Goal: Transaction & Acquisition: Download file/media

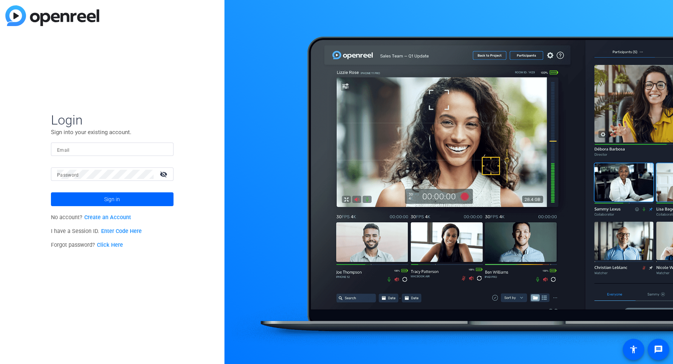
type input "[EMAIL_ADDRESS][DOMAIN_NAME]"
click at [124, 198] on span at bounding box center [112, 199] width 123 height 18
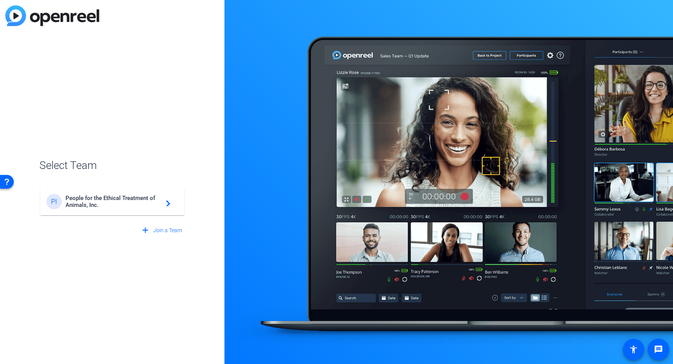
click at [124, 198] on span "People for the Ethical Treatment of Animals, Inc." at bounding box center [113, 202] width 96 height 14
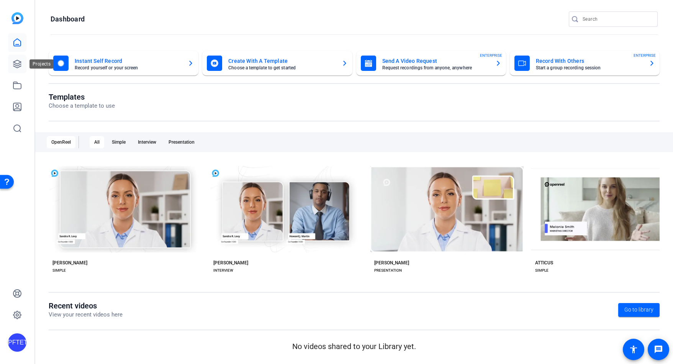
click at [23, 65] on link at bounding box center [17, 64] width 18 height 18
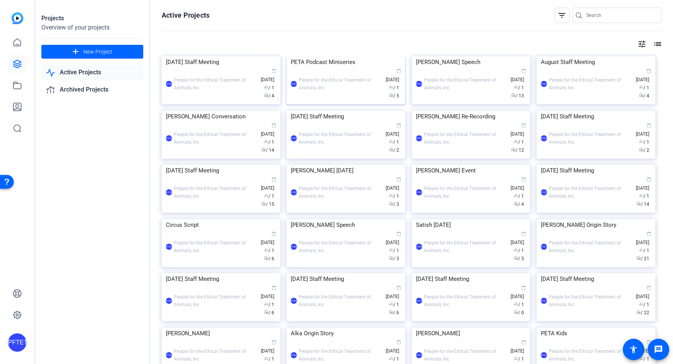
click at [337, 83] on div "PFTETOAI People for the Ethical Treatment of Animals, Inc. calendar_today [DATE…" at bounding box center [346, 84] width 110 height 32
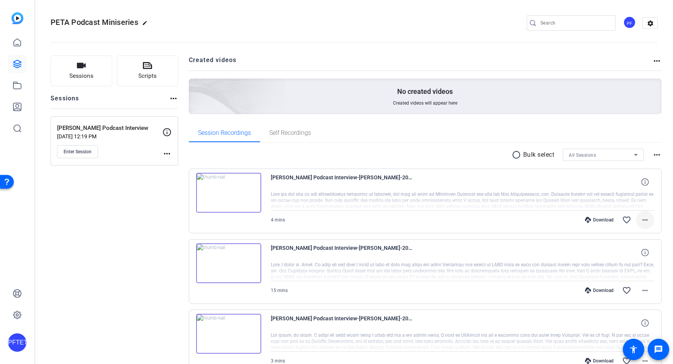
click at [642, 219] on mat-icon "more_horiz" at bounding box center [644, 219] width 9 height 9
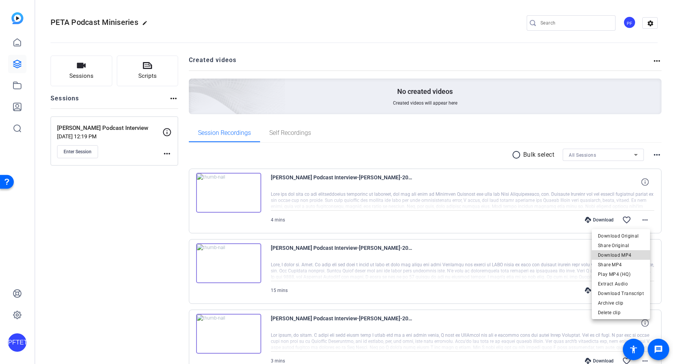
click at [625, 255] on span "Download MP4" at bounding box center [621, 254] width 46 height 9
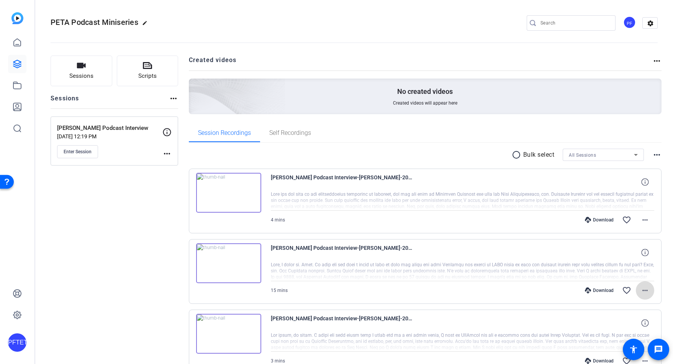
click at [643, 290] on mat-icon "more_horiz" at bounding box center [644, 290] width 9 height 9
click at [610, 217] on span "Download MP4" at bounding box center [621, 217] width 46 height 9
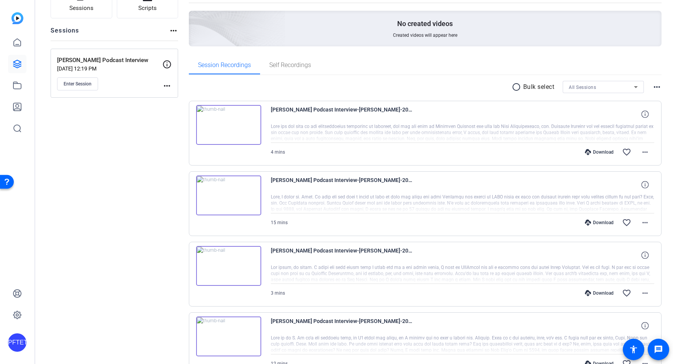
scroll to position [103, 0]
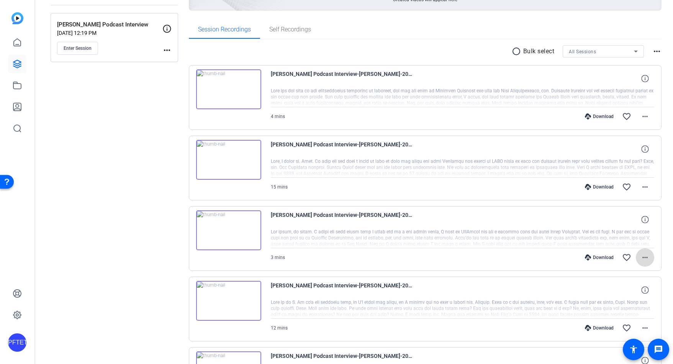
click at [638, 250] on span at bounding box center [645, 257] width 18 height 18
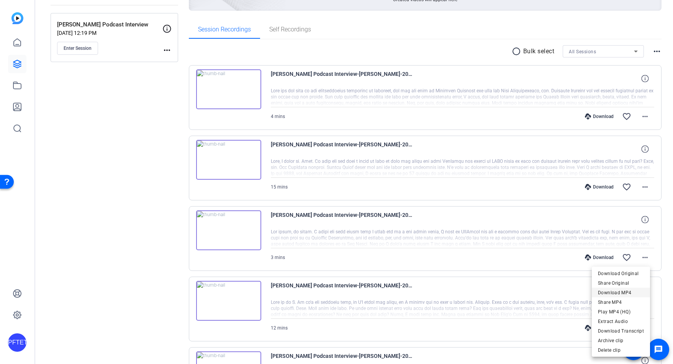
drag, startPoint x: 615, startPoint y: 290, endPoint x: 620, endPoint y: 293, distance: 6.1
click at [615, 290] on span "Download MP4" at bounding box center [621, 292] width 46 height 9
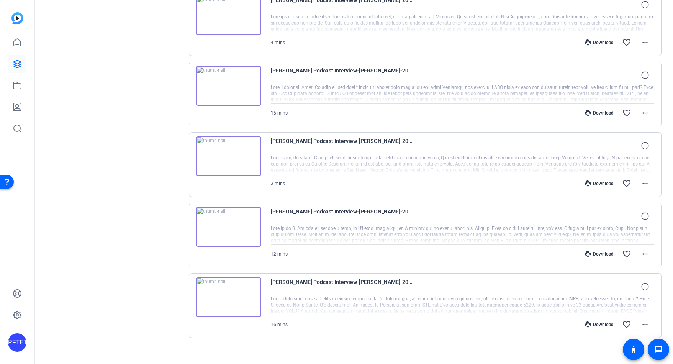
scroll to position [185, 0]
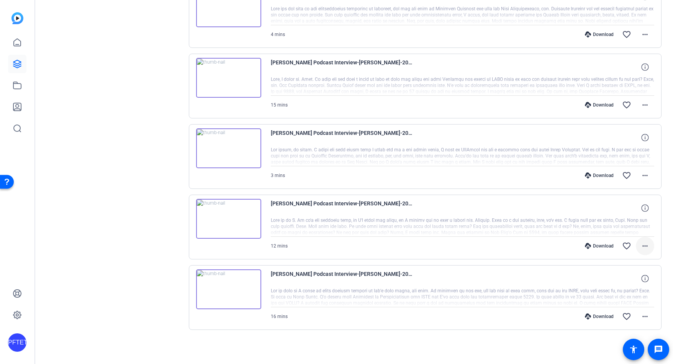
click at [643, 249] on mat-icon "more_horiz" at bounding box center [644, 245] width 9 height 9
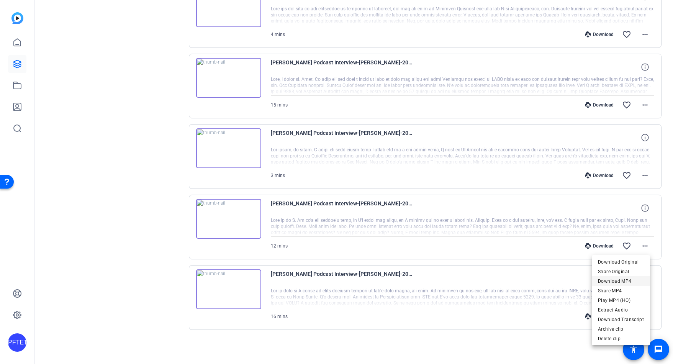
click at [625, 281] on span "Download MP4" at bounding box center [621, 280] width 46 height 9
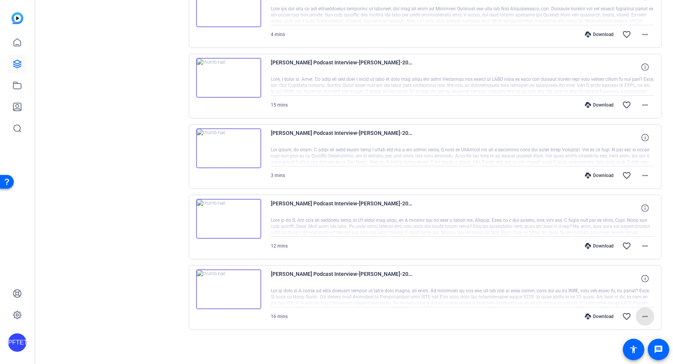
click at [640, 316] on mat-icon "more_horiz" at bounding box center [644, 316] width 9 height 9
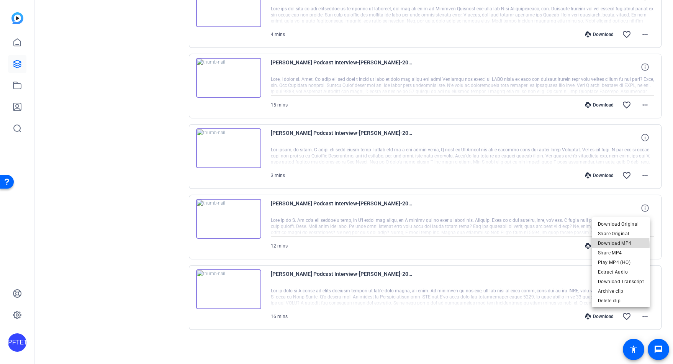
click at [617, 245] on span "Download MP4" at bounding box center [621, 243] width 46 height 9
